Goal: Task Accomplishment & Management: Manage account settings

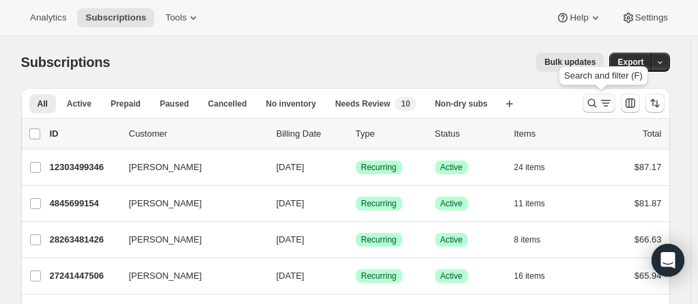
click at [597, 106] on icon "Search and filter results" at bounding box center [592, 103] width 14 height 14
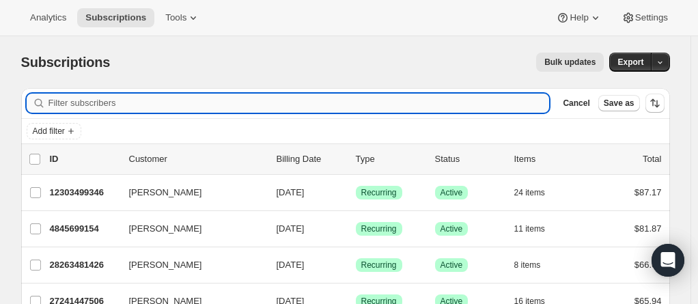
click at [171, 106] on input "Filter subscribers" at bounding box center [298, 103] width 501 height 19
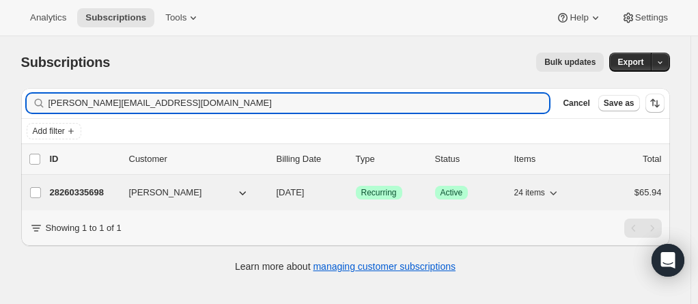
type input "andrea.abdullah@hotmail.com"
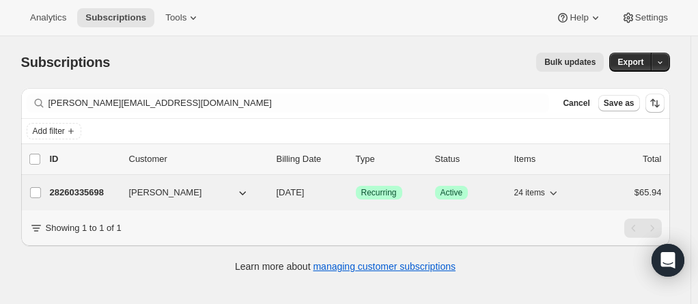
click at [85, 196] on p "28260335698" at bounding box center [84, 193] width 68 height 14
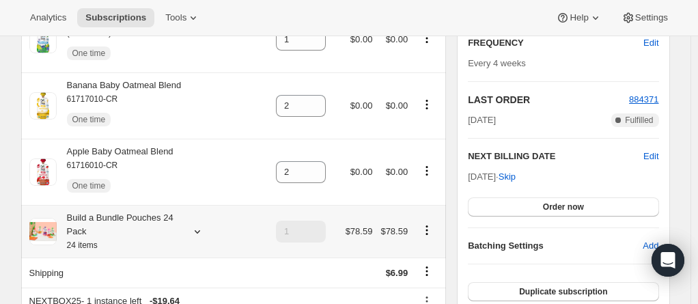
scroll to position [273, 0]
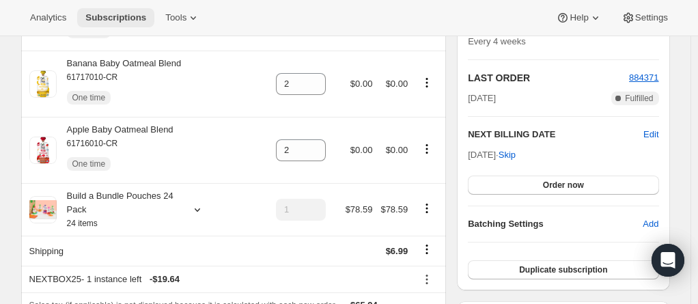
click at [91, 14] on span "Subscriptions" at bounding box center [115, 17] width 61 height 11
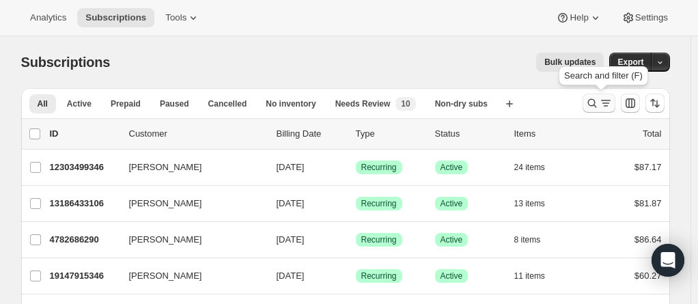
click at [597, 97] on icon "Search and filter results" at bounding box center [592, 103] width 14 height 14
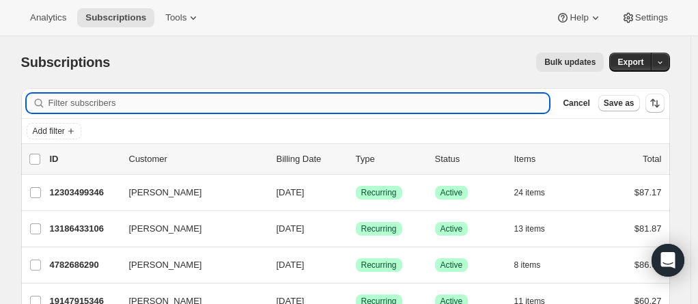
click at [214, 99] on input "Filter subscribers" at bounding box center [298, 103] width 501 height 19
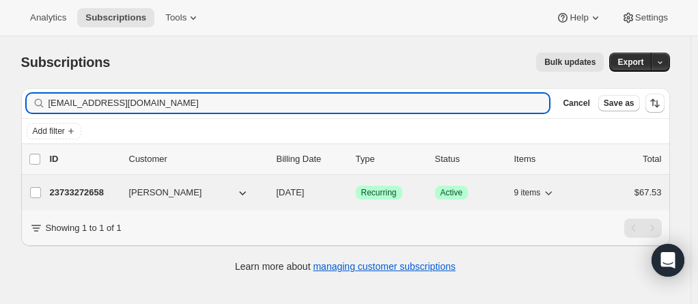
type input "tashjenet@yahoo.com"
click at [78, 193] on p "23733272658" at bounding box center [84, 193] width 68 height 14
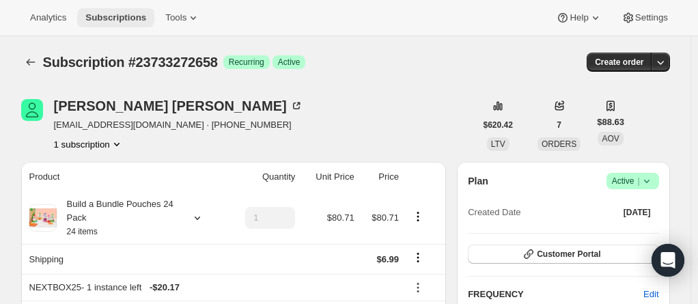
click at [99, 16] on span "Subscriptions" at bounding box center [115, 17] width 61 height 11
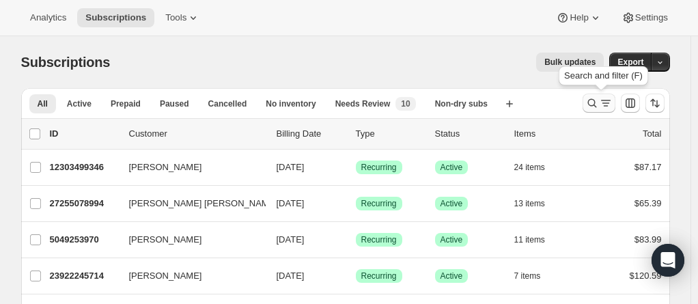
click at [602, 105] on icon "Search and filter results" at bounding box center [606, 103] width 14 height 14
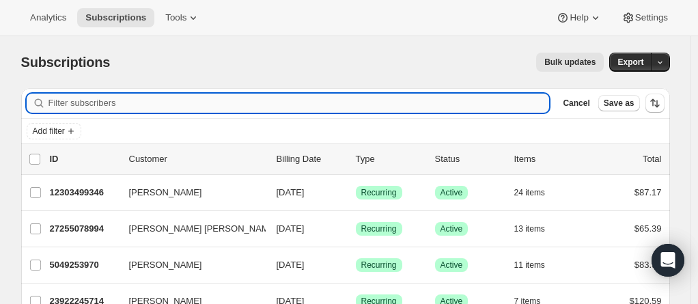
click at [131, 108] on input "Filter subscribers" at bounding box center [298, 103] width 501 height 19
type input "v"
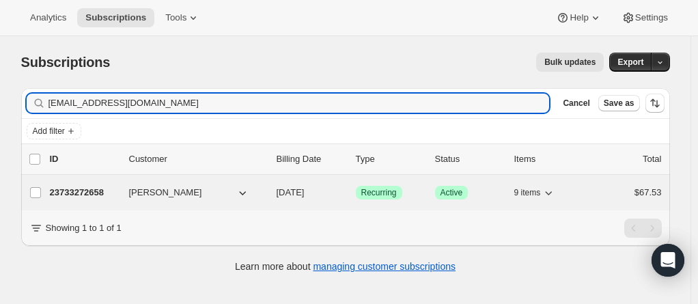
type input "tashjenet@yahoo.com"
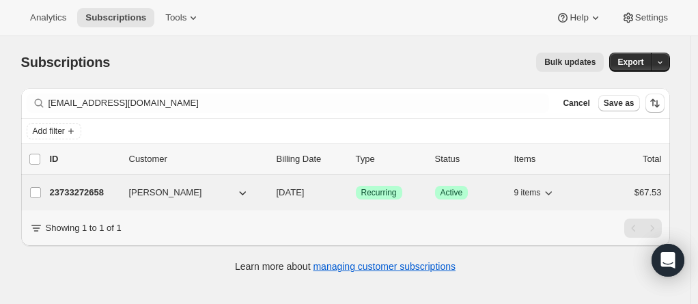
click at [79, 190] on p "23733272658" at bounding box center [84, 193] width 68 height 14
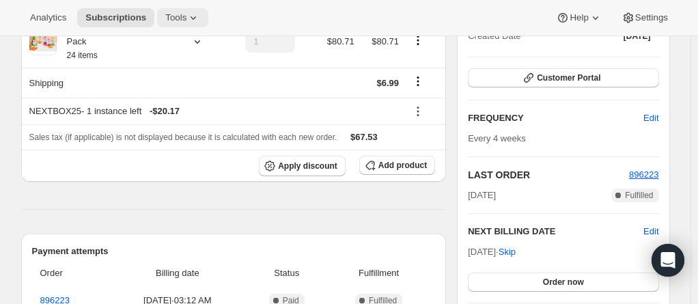
scroll to position [137, 0]
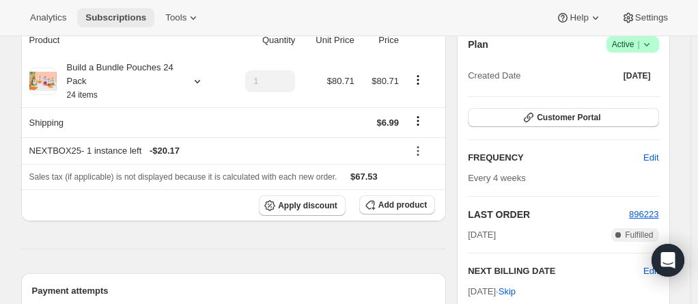
click at [114, 13] on span "Subscriptions" at bounding box center [115, 17] width 61 height 11
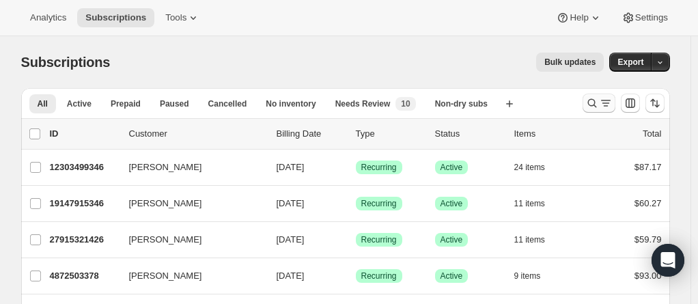
click at [598, 98] on icon "Search and filter results" at bounding box center [592, 103] width 14 height 14
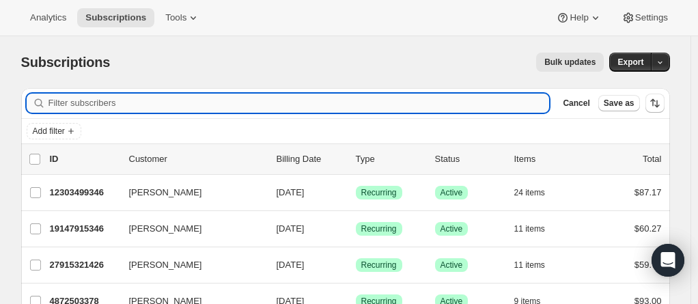
click at [76, 104] on input "Filter subscribers" at bounding box center [298, 103] width 501 height 19
paste input "[PERSON_NAME][EMAIL_ADDRESS][DOMAIN_NAME]"
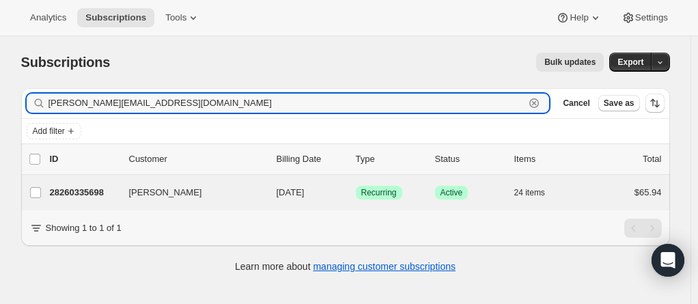
type input "andrea.abdullah@hotmail.com"
click at [90, 203] on div "Andrea L Champine 28260335698 Andrea L Champine 09/19/2025 Success Recurring Su…" at bounding box center [345, 193] width 649 height 36
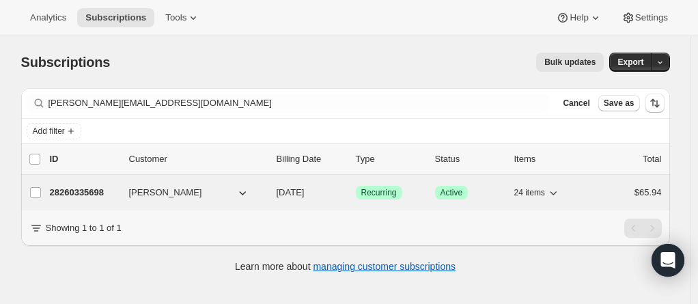
click at [89, 191] on p "28260335698" at bounding box center [84, 193] width 68 height 14
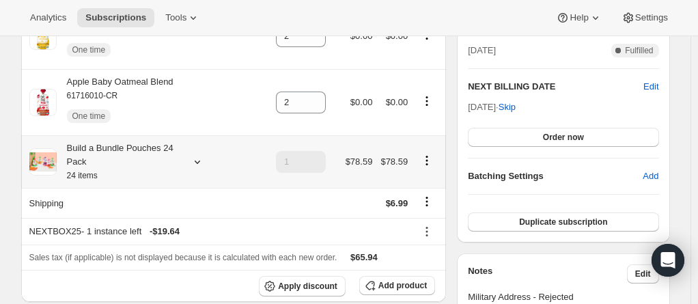
scroll to position [342, 0]
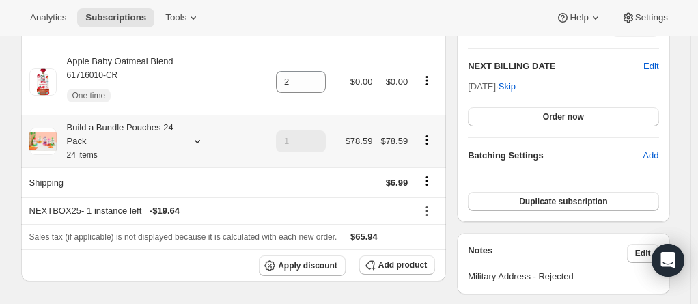
click at [148, 121] on div "Build a Bundle Pouches 24 Pack 24 items" at bounding box center [118, 141] width 123 height 41
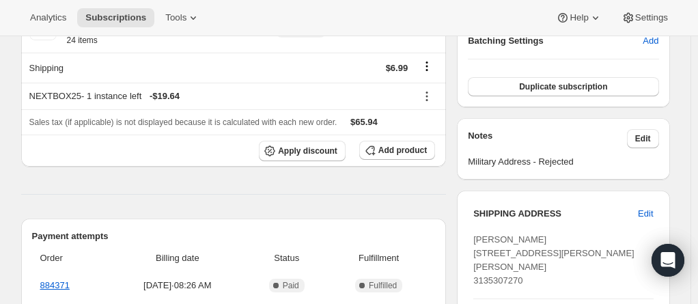
scroll to position [478, 0]
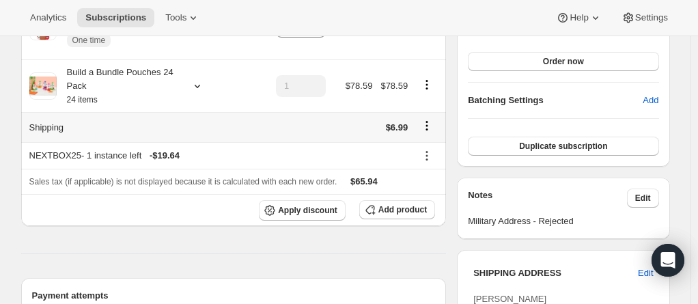
scroll to position [410, 0]
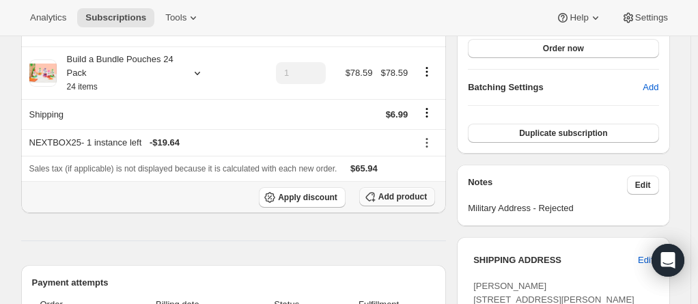
click at [391, 191] on span "Add product" at bounding box center [402, 196] width 48 height 11
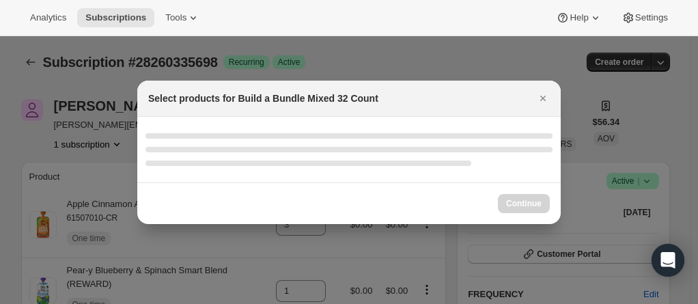
scroll to position [0, 0]
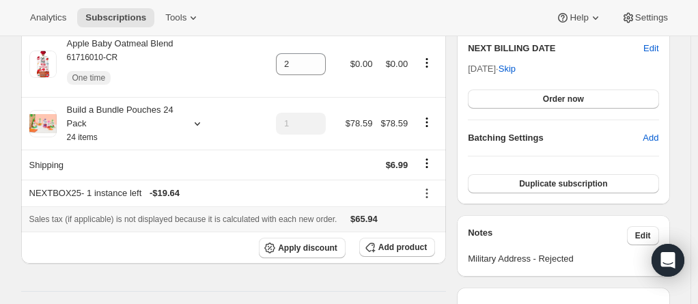
scroll to position [342, 0]
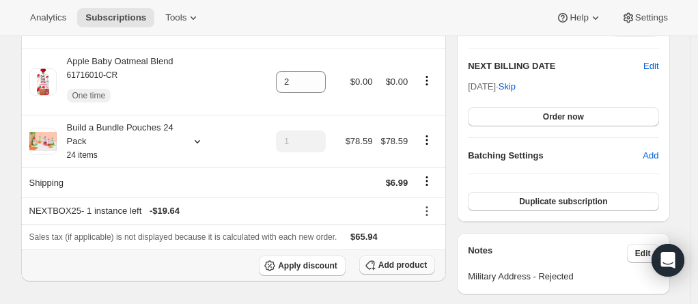
click at [398, 260] on span "Add product" at bounding box center [402, 265] width 48 height 11
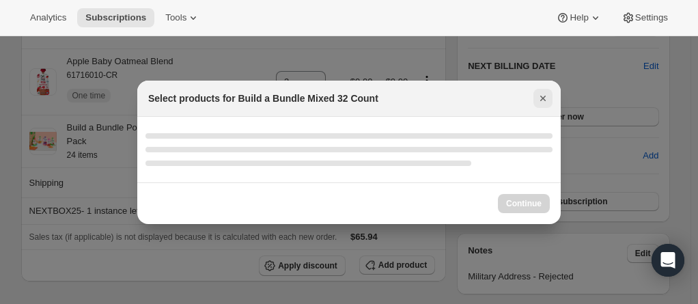
click at [538, 98] on icon "Close" at bounding box center [543, 99] width 14 height 14
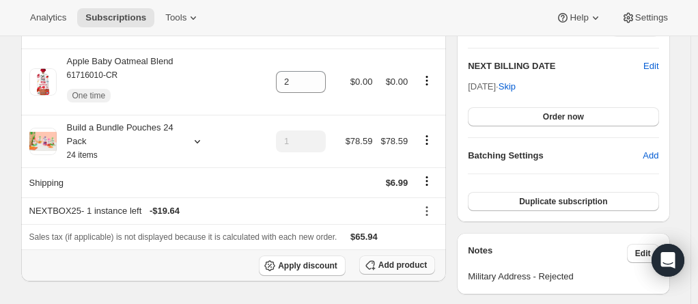
click at [424, 260] on span "Add product" at bounding box center [402, 265] width 48 height 11
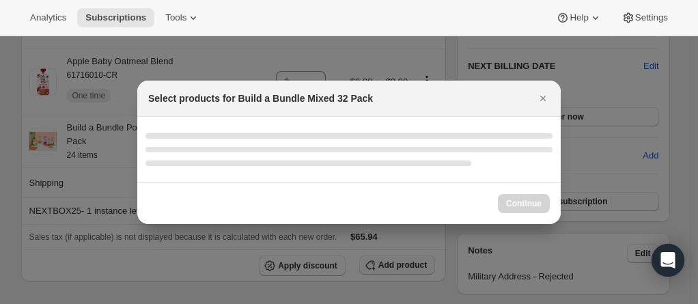
scroll to position [0, 0]
click at [542, 94] on icon "Close" at bounding box center [543, 99] width 14 height 14
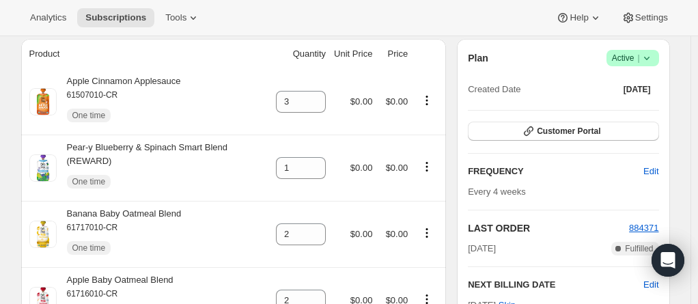
scroll to position [137, 0]
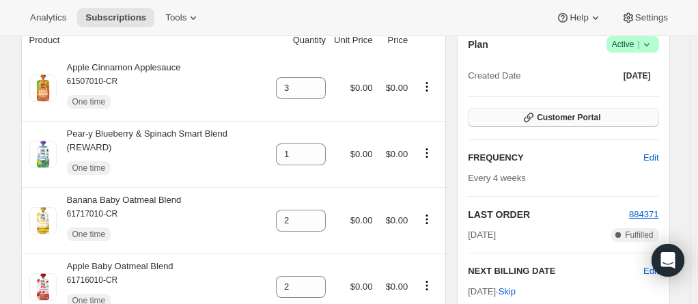
click at [566, 119] on span "Customer Portal" at bounding box center [569, 117] width 64 height 11
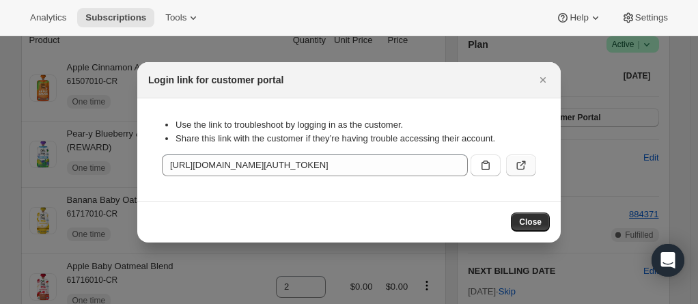
click at [525, 165] on icon ":r1f:" at bounding box center [521, 165] width 14 height 14
click at [551, 72] on button "Close" at bounding box center [542, 79] width 19 height 19
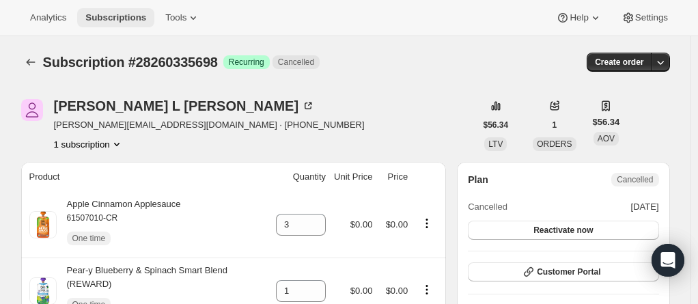
click at [110, 18] on span "Subscriptions" at bounding box center [115, 17] width 61 height 11
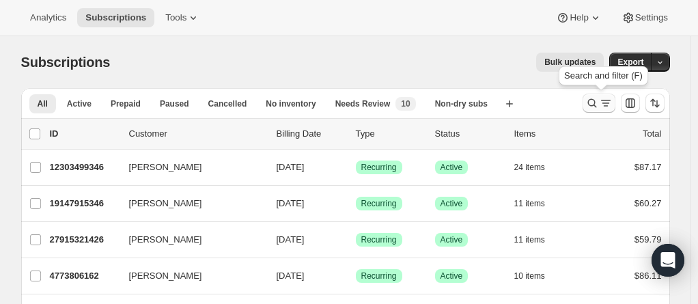
click at [603, 102] on div "Search and filter results" at bounding box center [598, 103] width 27 height 14
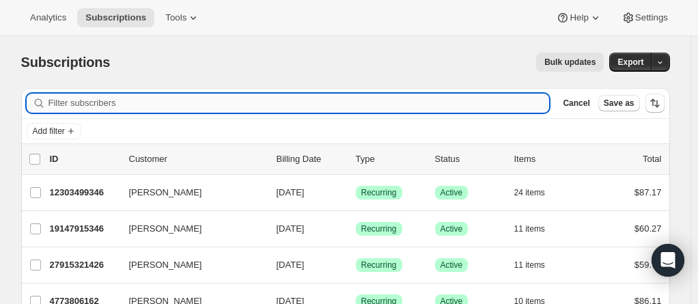
click at [180, 108] on input "Filter subscribers" at bounding box center [298, 103] width 501 height 19
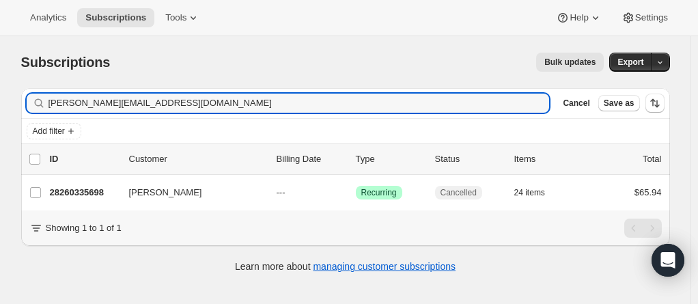
type input "[PERSON_NAME][EMAIL_ADDRESS][DOMAIN_NAME]"
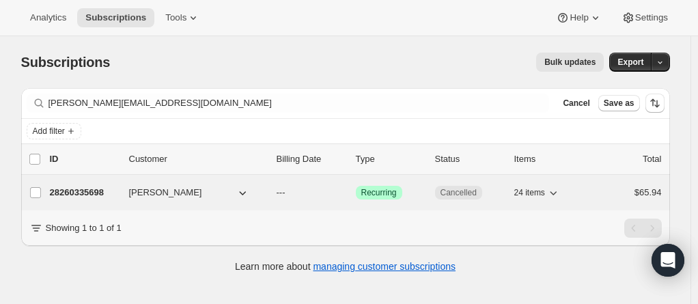
click at [83, 186] on p "28260335698" at bounding box center [84, 193] width 68 height 14
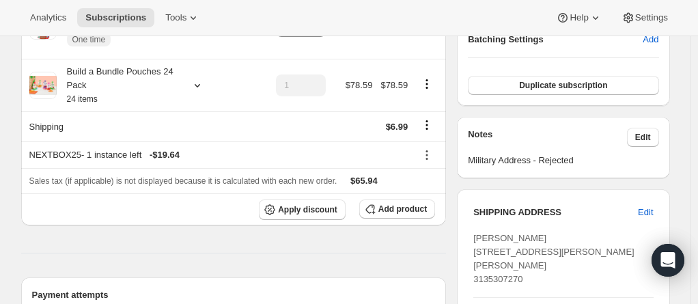
scroll to position [410, 0]
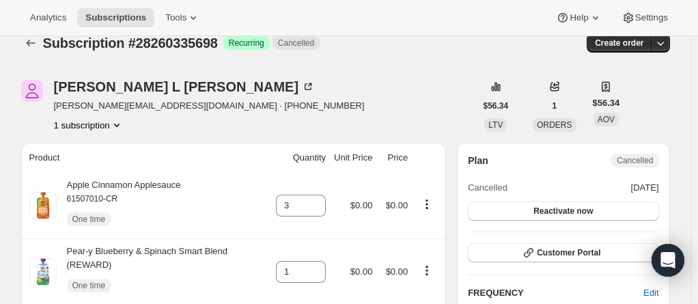
scroll to position [0, 0]
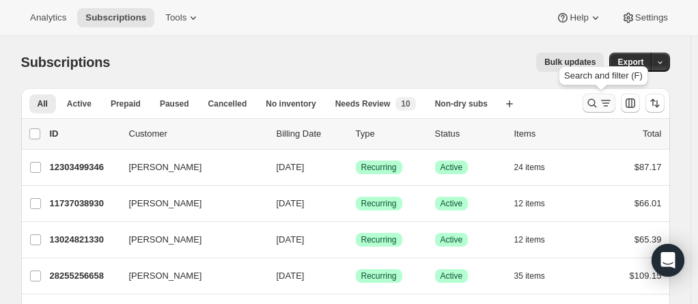
click at [599, 103] on icon "Search and filter results" at bounding box center [592, 103] width 14 height 14
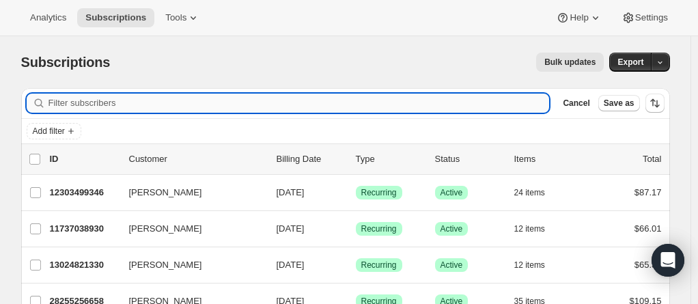
click at [152, 102] on input "Filter subscribers" at bounding box center [298, 103] width 501 height 19
type input "[PERSON_NAME]"
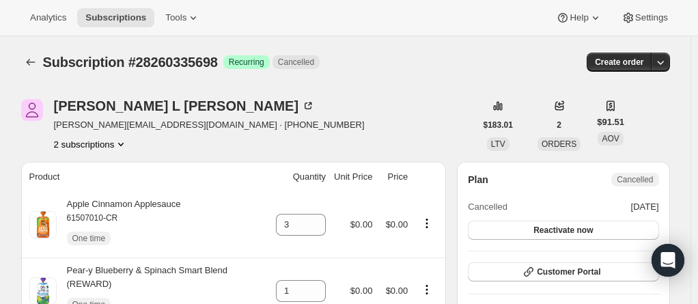
click at [98, 140] on button "2 subscriptions" at bounding box center [91, 144] width 74 height 14
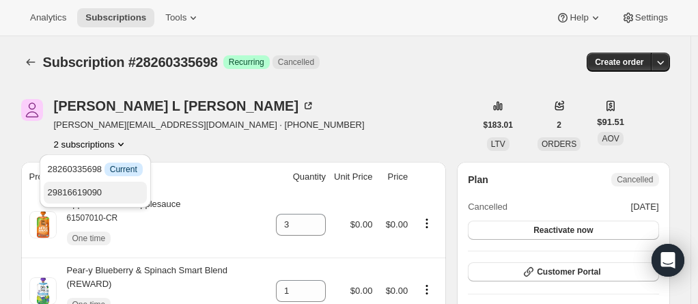
click at [75, 197] on span "29816619090" at bounding box center [75, 192] width 55 height 10
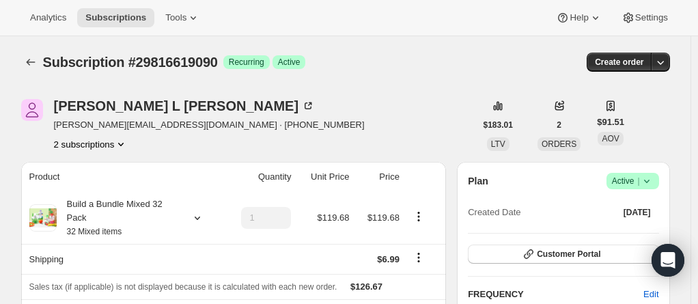
click at [109, 149] on button "2 subscriptions" at bounding box center [91, 144] width 74 height 14
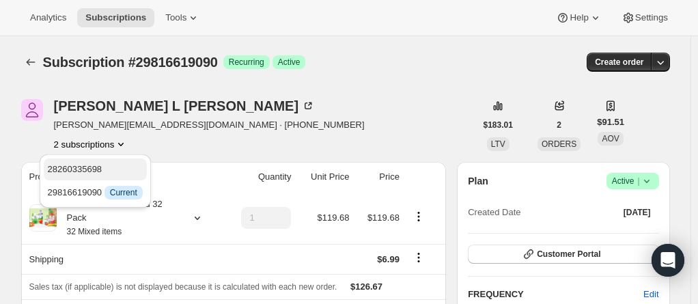
click at [94, 168] on span "28260335698" at bounding box center [75, 169] width 55 height 10
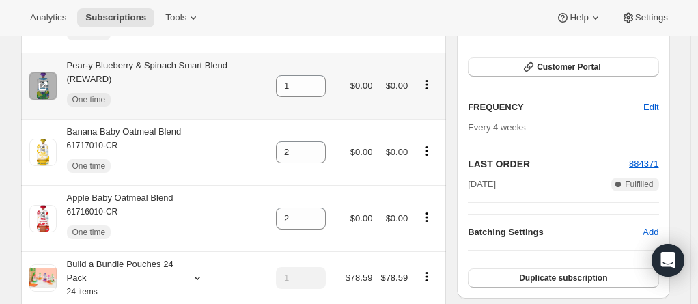
scroll to position [137, 0]
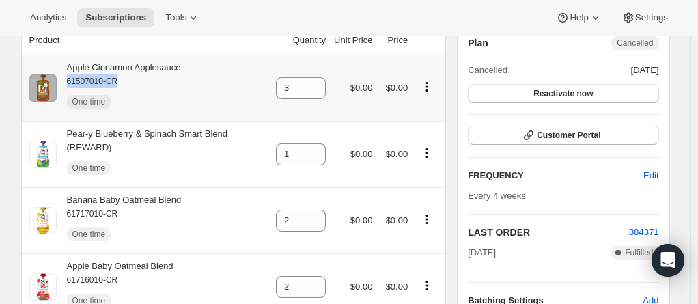
drag, startPoint x: 130, startPoint y: 81, endPoint x: 70, endPoint y: 83, distance: 60.1
click at [70, 83] on div "Apple Cinnamon Applesauce 61507010-CR One time" at bounding box center [119, 88] width 124 height 55
copy small "61507010-CR"
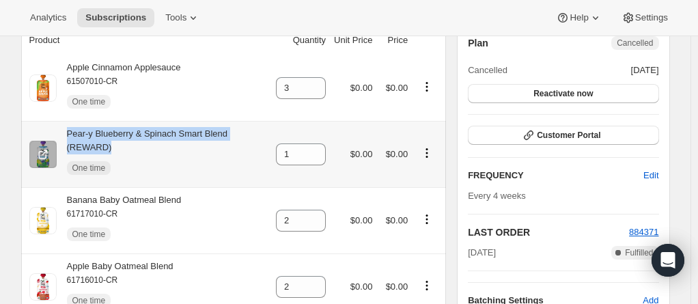
drag, startPoint x: 272, startPoint y: 135, endPoint x: 65, endPoint y: 133, distance: 207.0
click at [65, 133] on th "Pear-y Blueberry & Spinach Smart Blend (REWARD) One time" at bounding box center [146, 154] width 251 height 66
copy div "Pear-y Blueberry & Spinach Smart Blend (REWARD)"
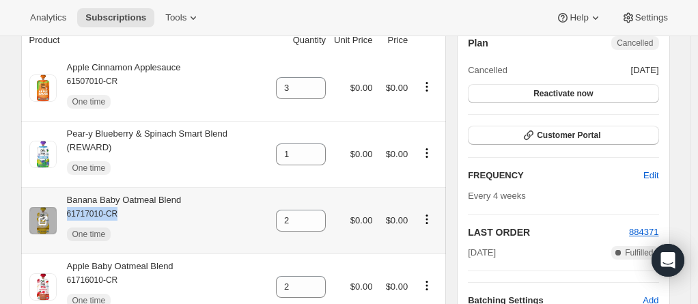
drag, startPoint x: 133, startPoint y: 198, endPoint x: 79, endPoint y: 204, distance: 53.6
click at [68, 206] on div "Banana Baby Oatmeal Blend 61717010-CR One time" at bounding box center [119, 220] width 125 height 55
copy small "61717010-CR"
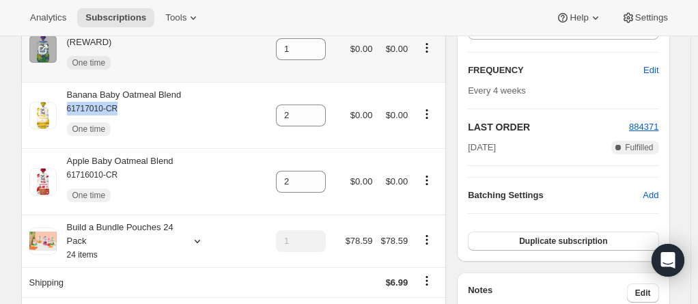
scroll to position [273, 0]
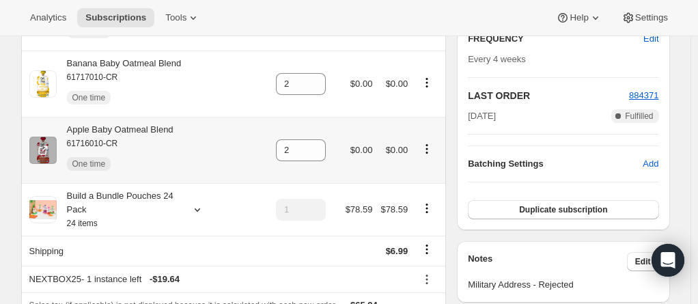
click at [98, 139] on small "61716010-CR" at bounding box center [92, 144] width 51 height 10
copy small "61716010-CR"
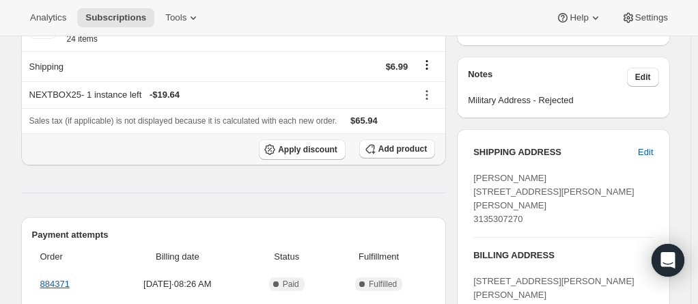
scroll to position [342, 0]
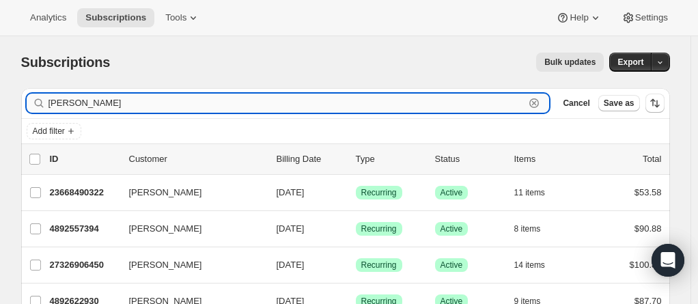
click at [111, 94] on input "[PERSON_NAME]" at bounding box center [286, 103] width 477 height 19
paste input "[EMAIL_ADDRESS][DOMAIN_NAME]"
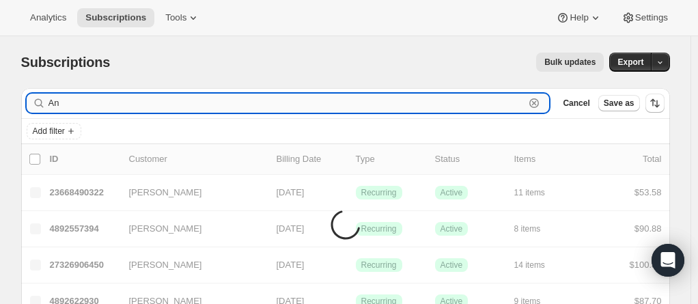
type input "A"
paste input "[EMAIL_ADDRESS][DOMAIN_NAME]"
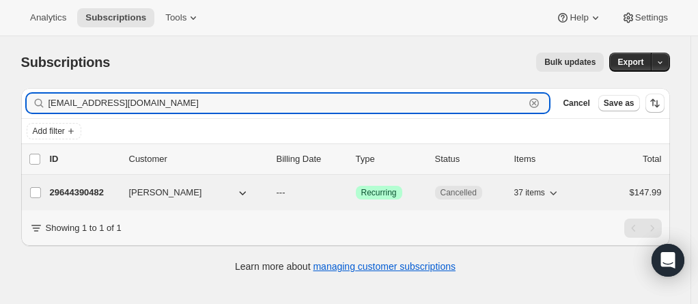
type input "[EMAIL_ADDRESS][DOMAIN_NAME]"
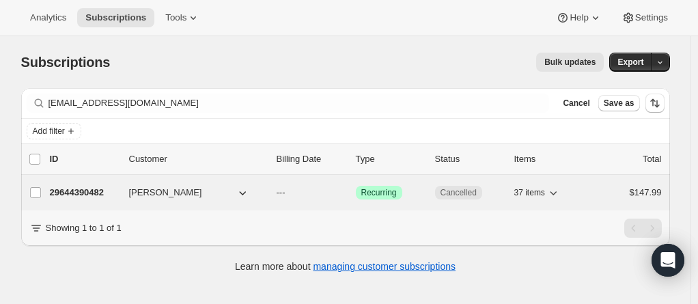
click at [85, 196] on p "29644390482" at bounding box center [84, 193] width 68 height 14
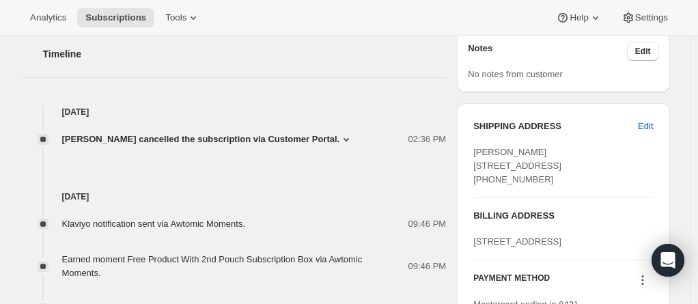
scroll to position [478, 0]
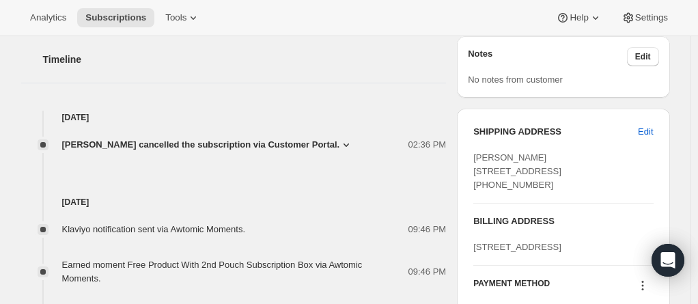
click at [319, 145] on span "[PERSON_NAME] cancelled the subscription via Customer Portal." at bounding box center [201, 145] width 278 height 14
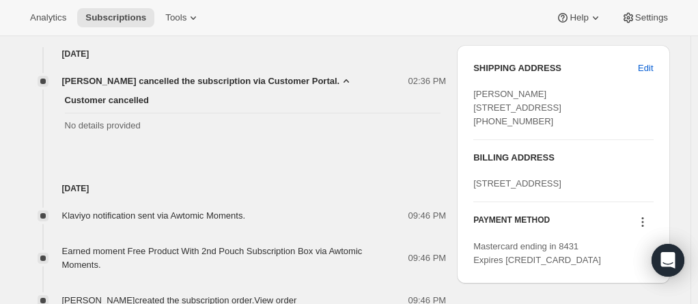
scroll to position [546, 0]
